Goal: Register for event/course

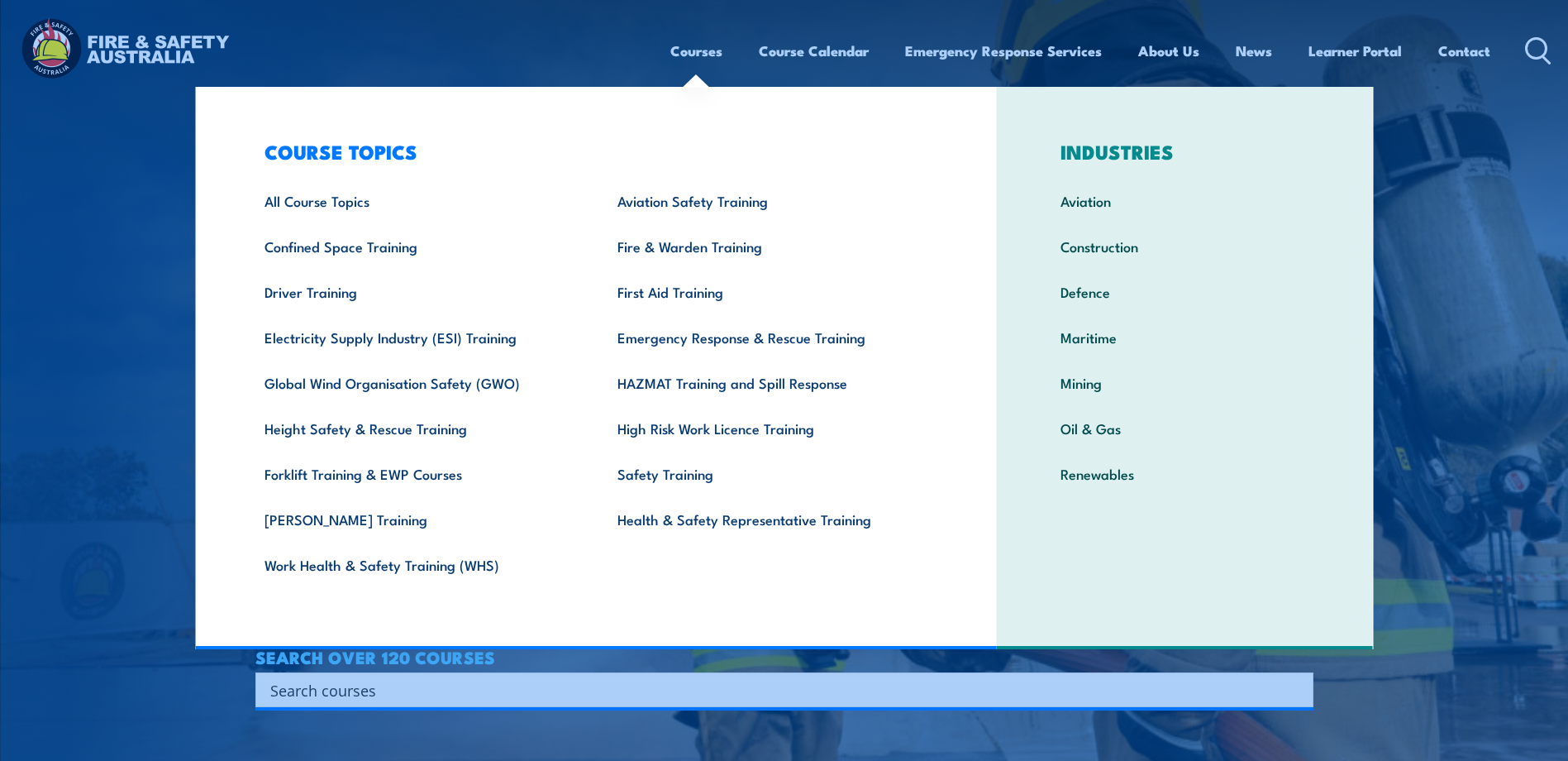
click at [699, 54] on link "Courses" at bounding box center [696, 50] width 52 height 43
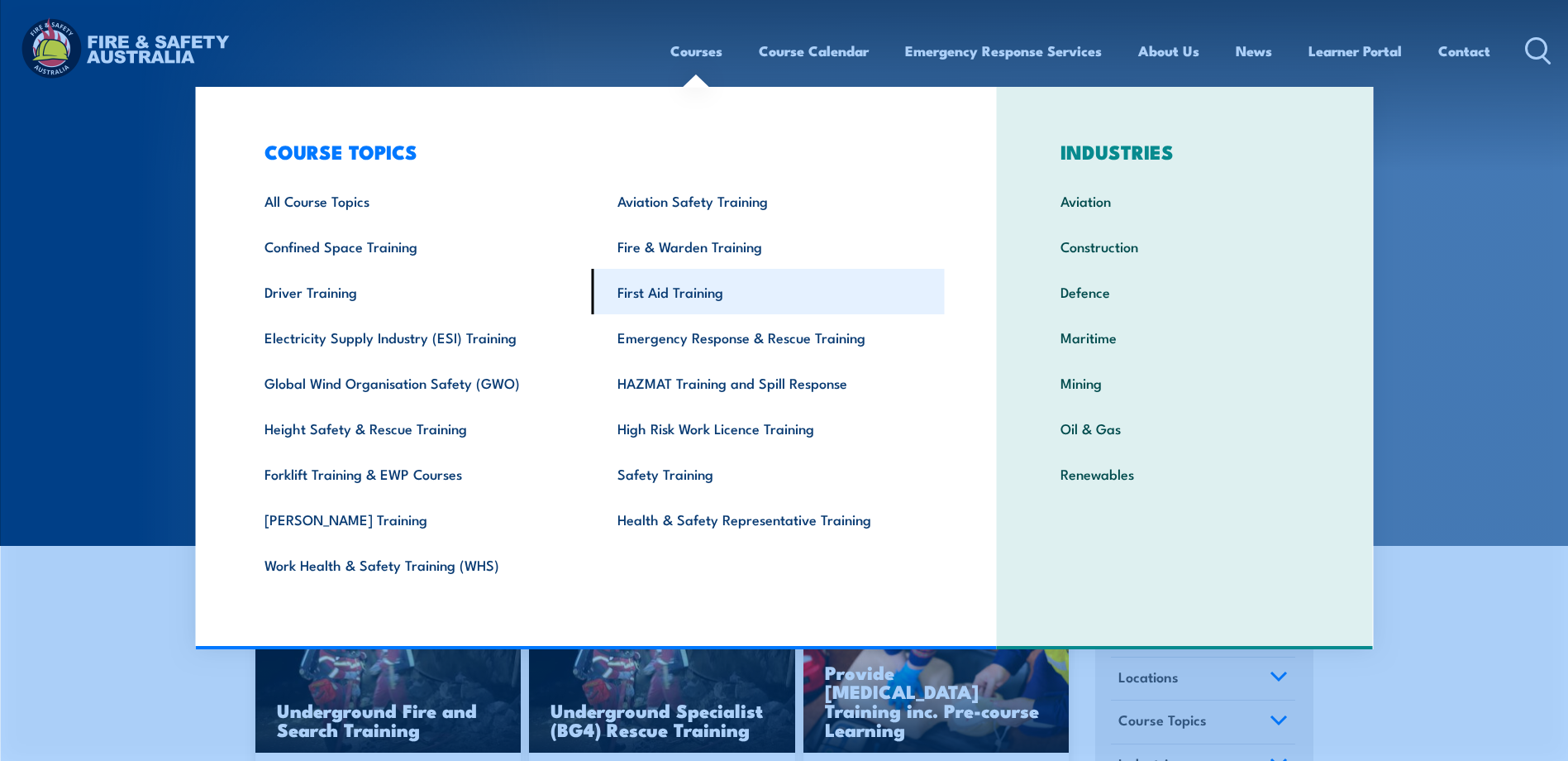
click at [663, 285] on link "First Aid Training" at bounding box center [769, 291] width 353 height 45
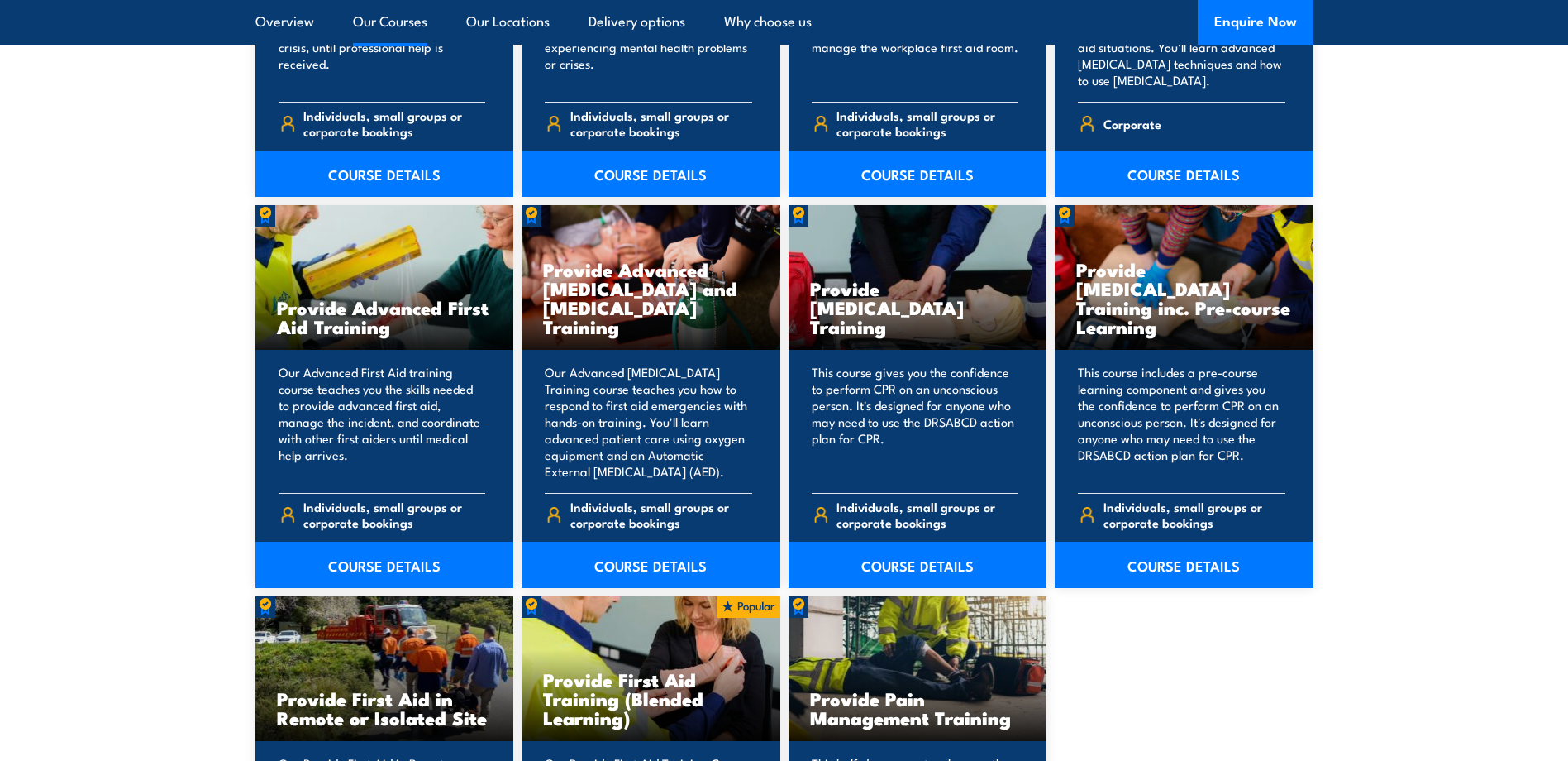
scroll to position [1984, 0]
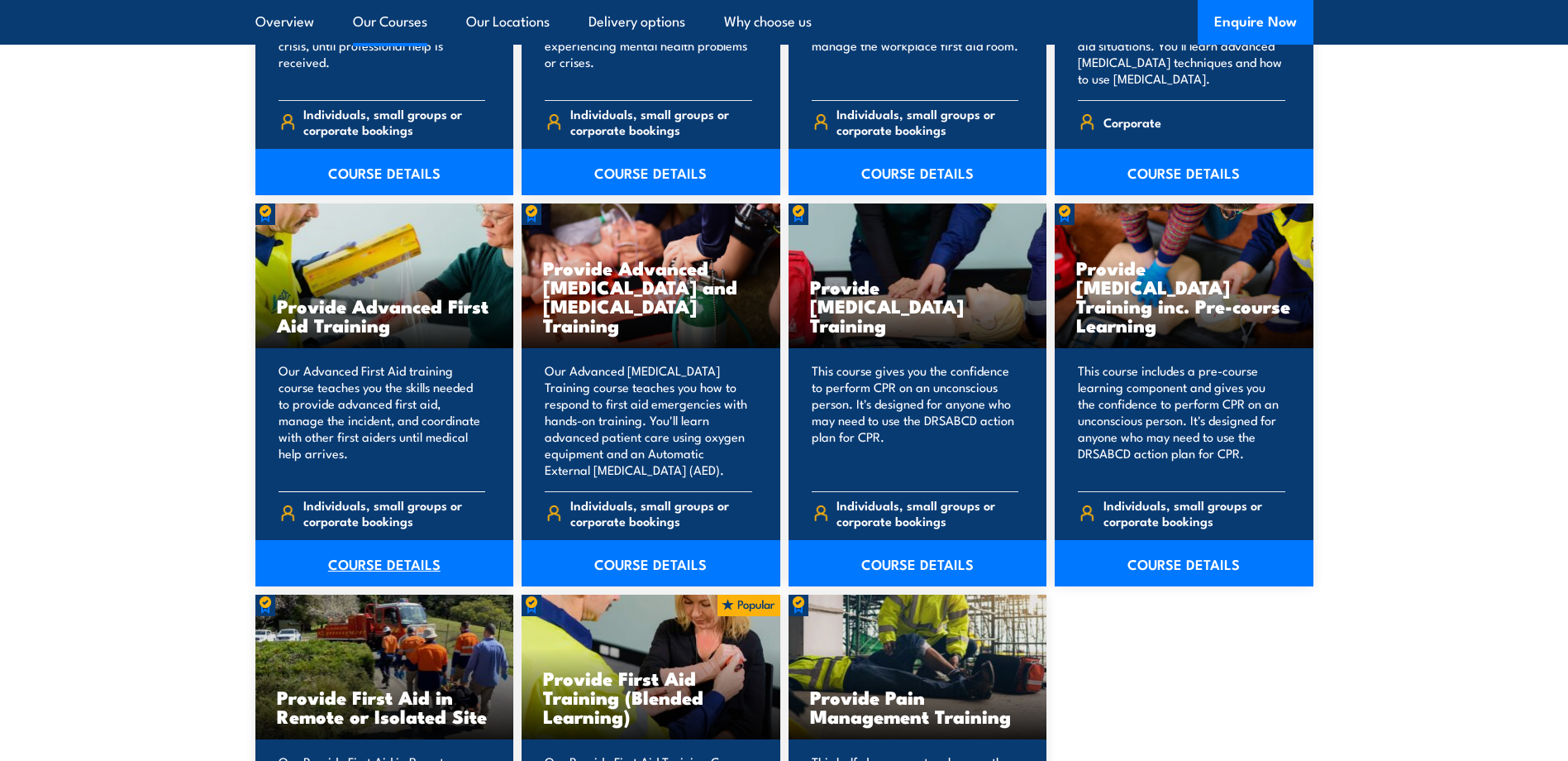
click at [388, 562] on link "COURSE DETAILS" at bounding box center [385, 563] width 259 height 46
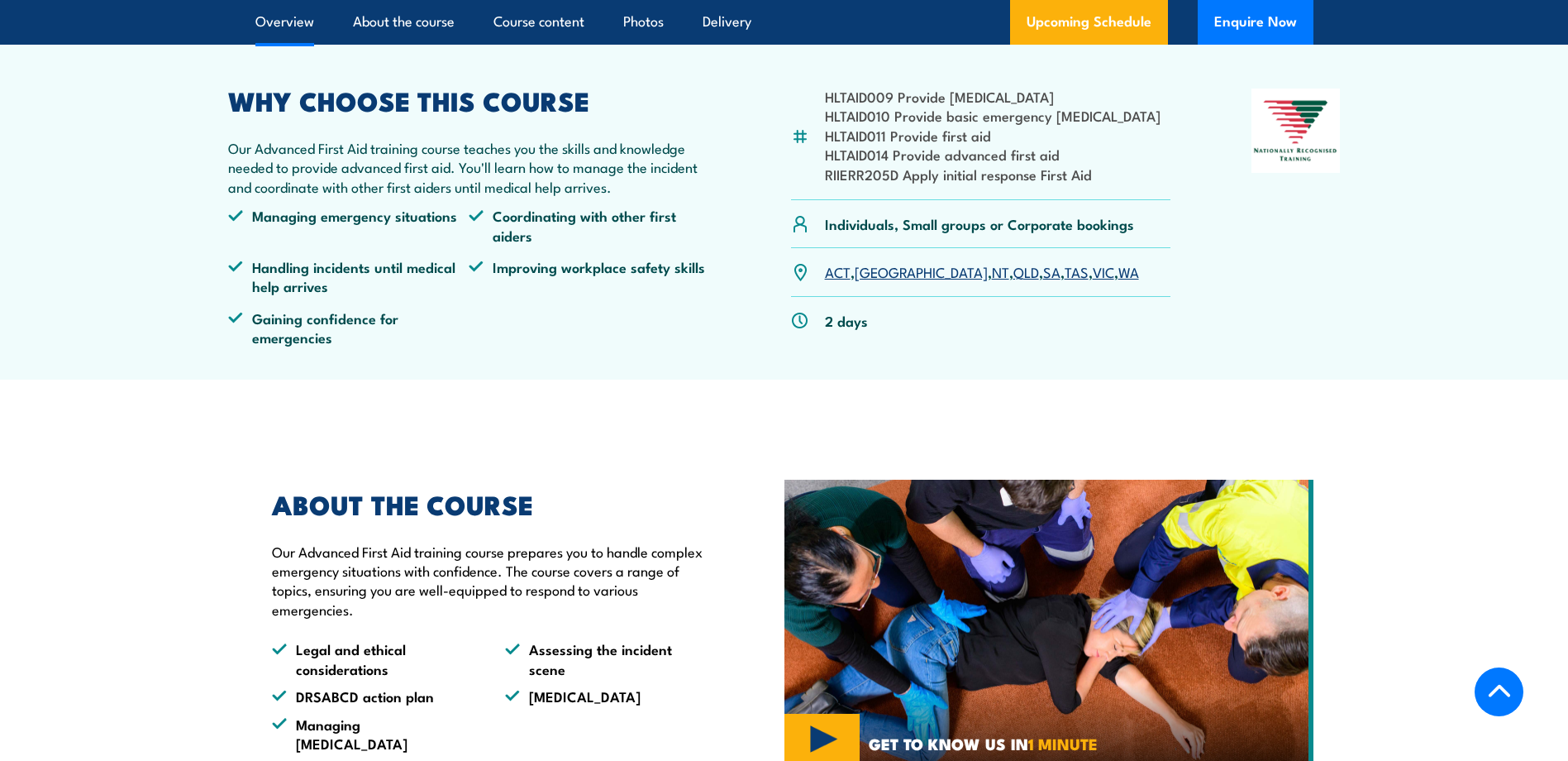
scroll to position [496, 0]
click at [869, 270] on link "NSW" at bounding box center [921, 270] width 133 height 20
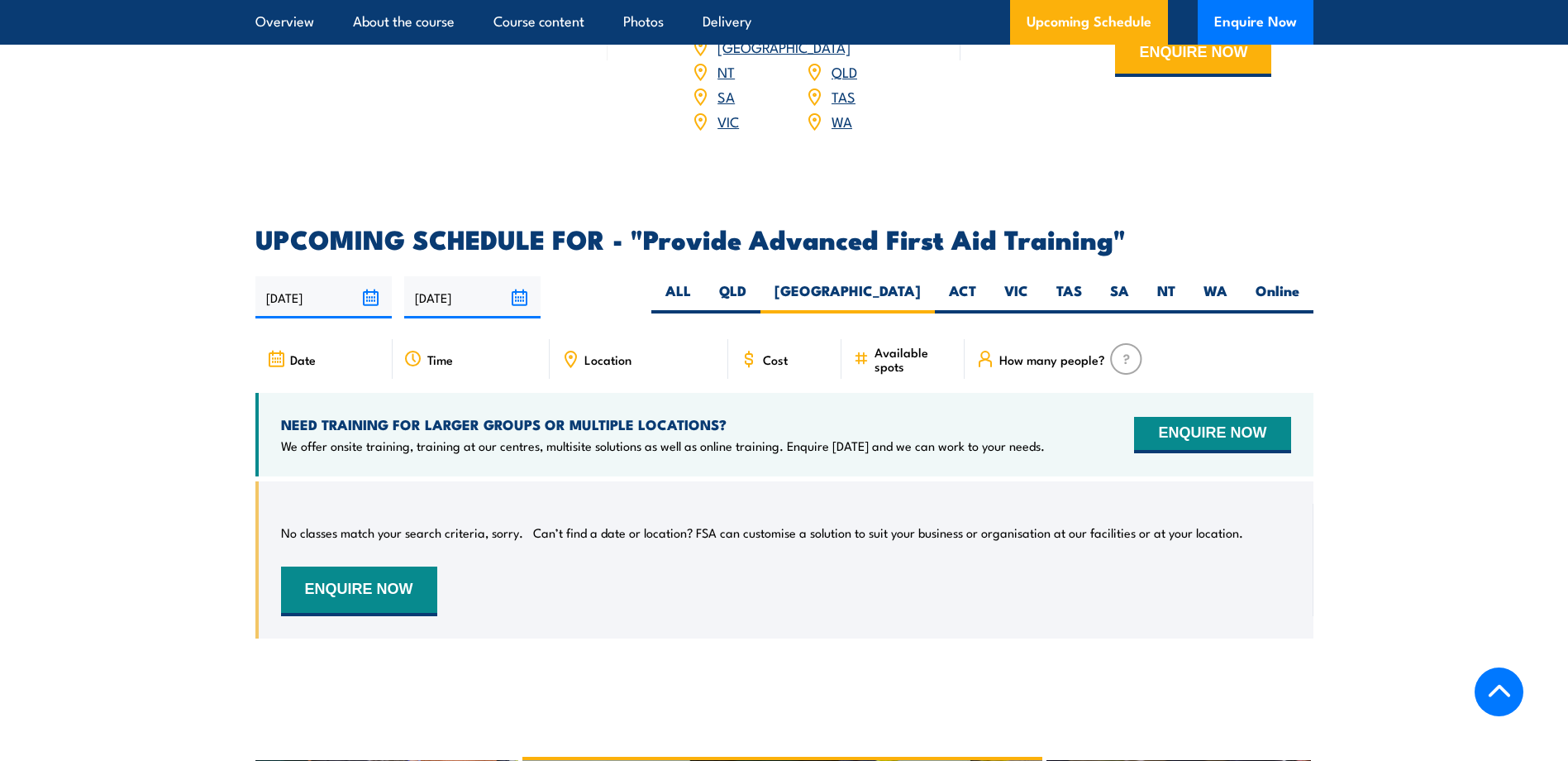
scroll to position [2294, 0]
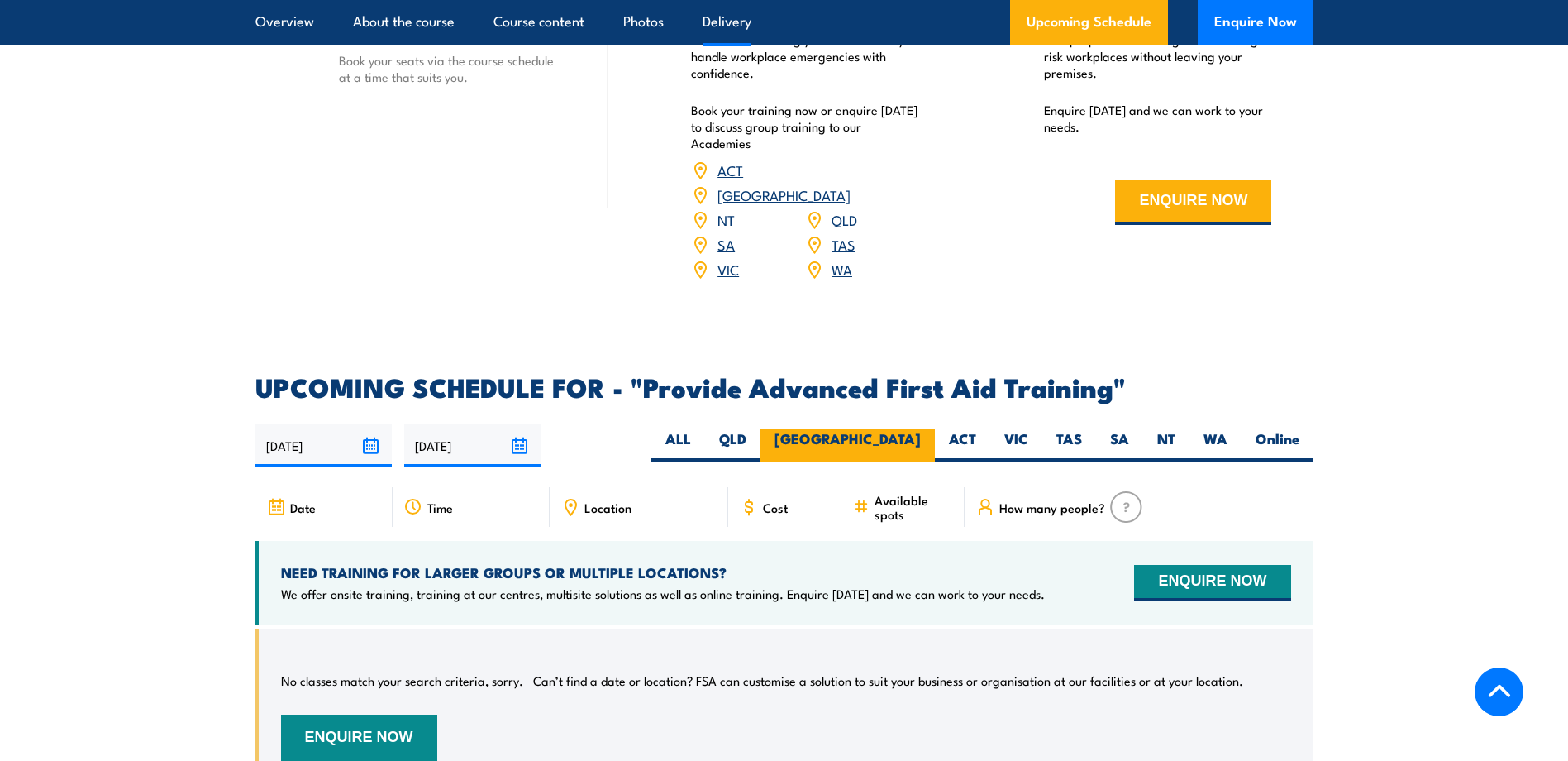
click at [906, 430] on label "NSW" at bounding box center [848, 446] width 175 height 32
click at [921, 430] on input "NSW" at bounding box center [926, 435] width 11 height 11
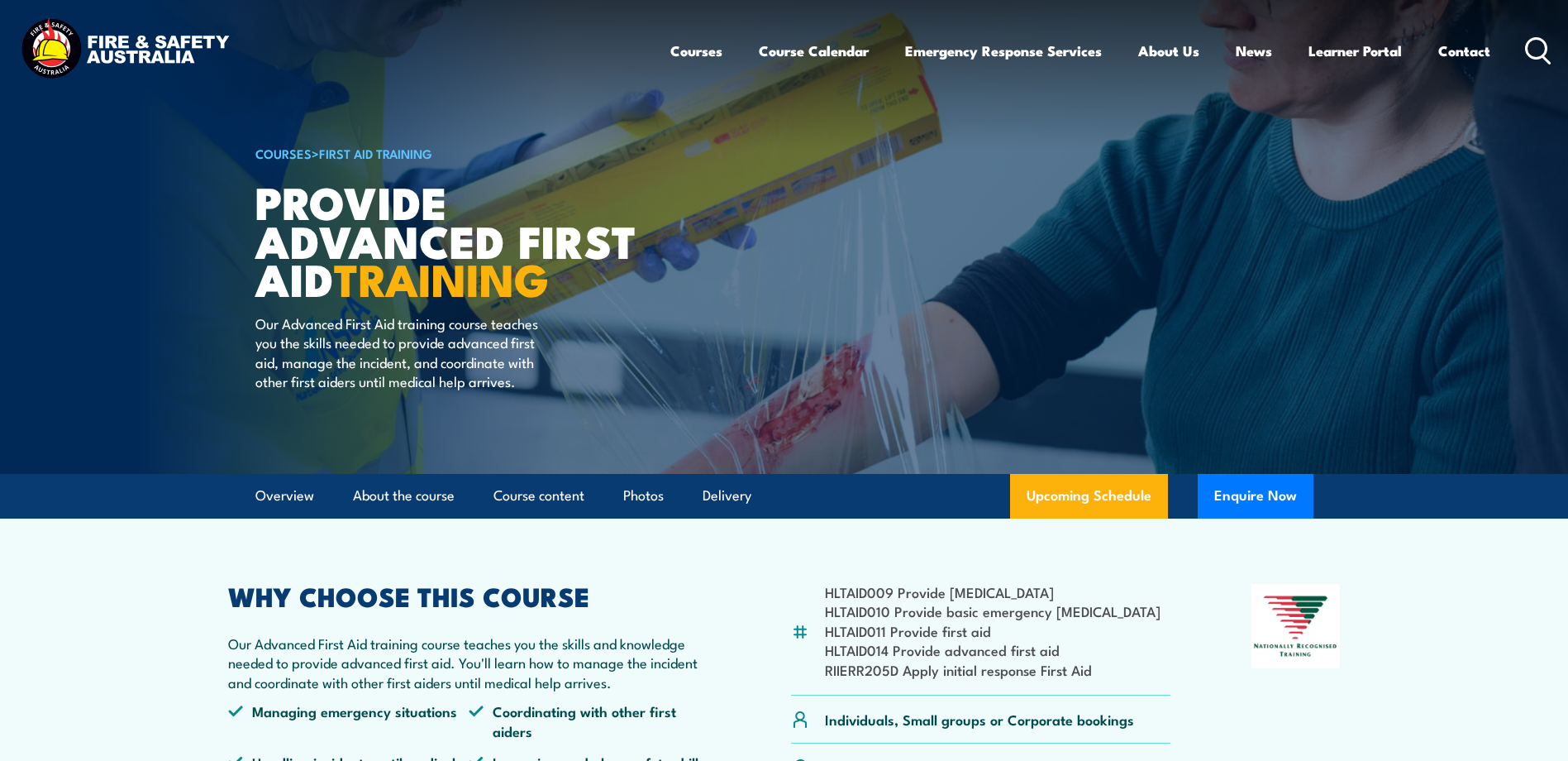
scroll to position [331, 0]
